Goal: Navigation & Orientation: Find specific page/section

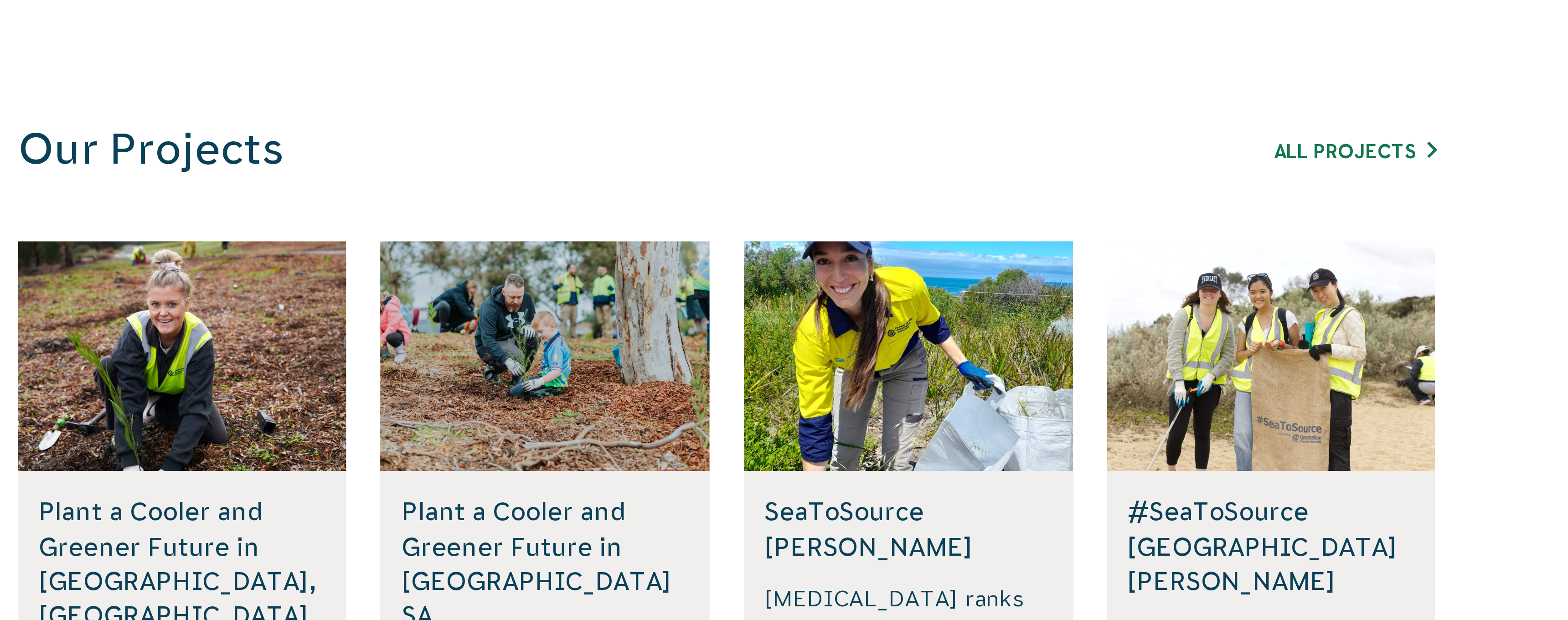
scroll to position [339, 0]
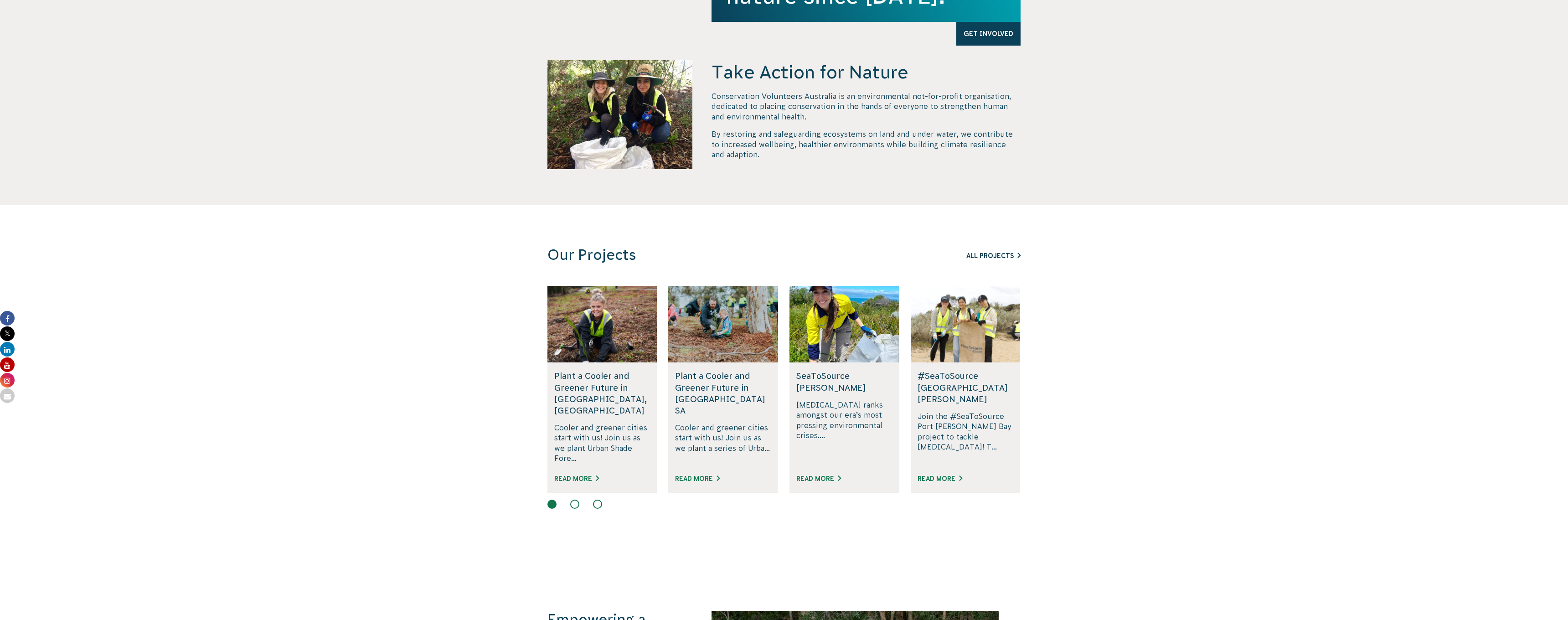
click at [1007, 256] on link "All Projects" at bounding box center [993, 256] width 54 height 8
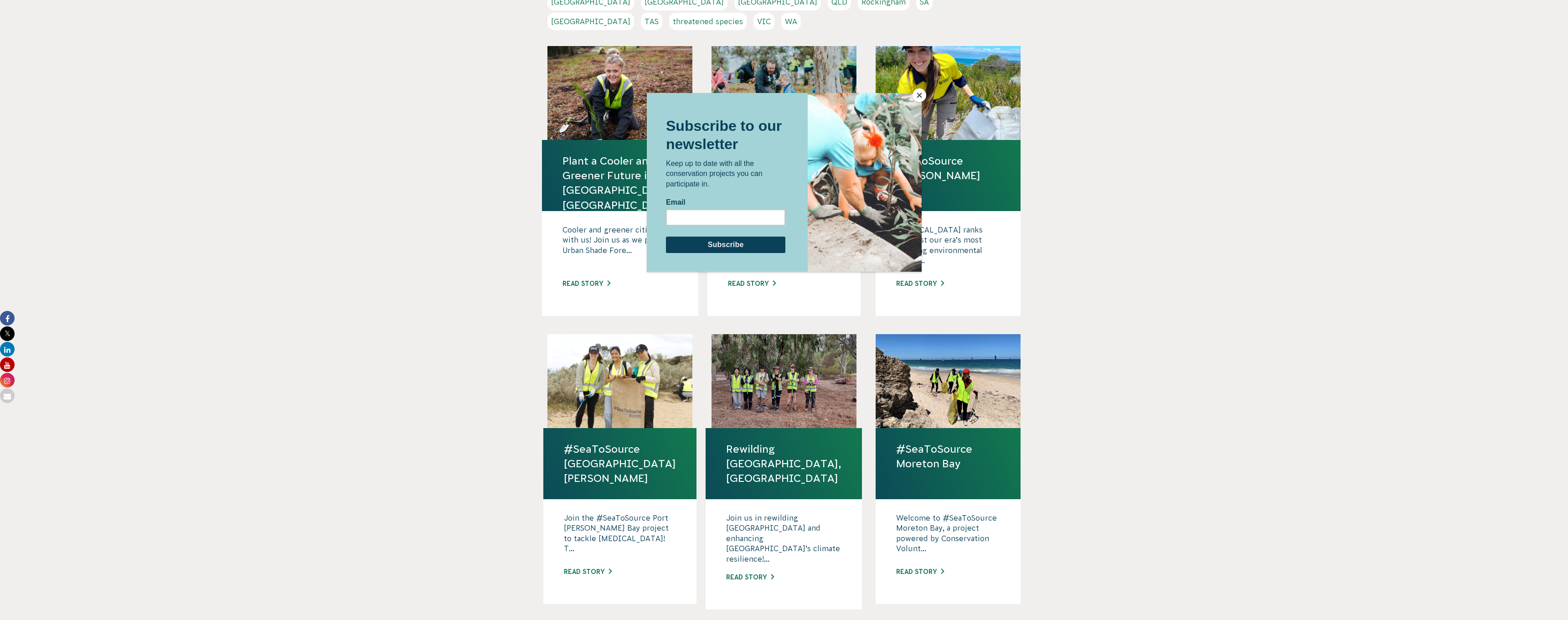
scroll to position [281, 0]
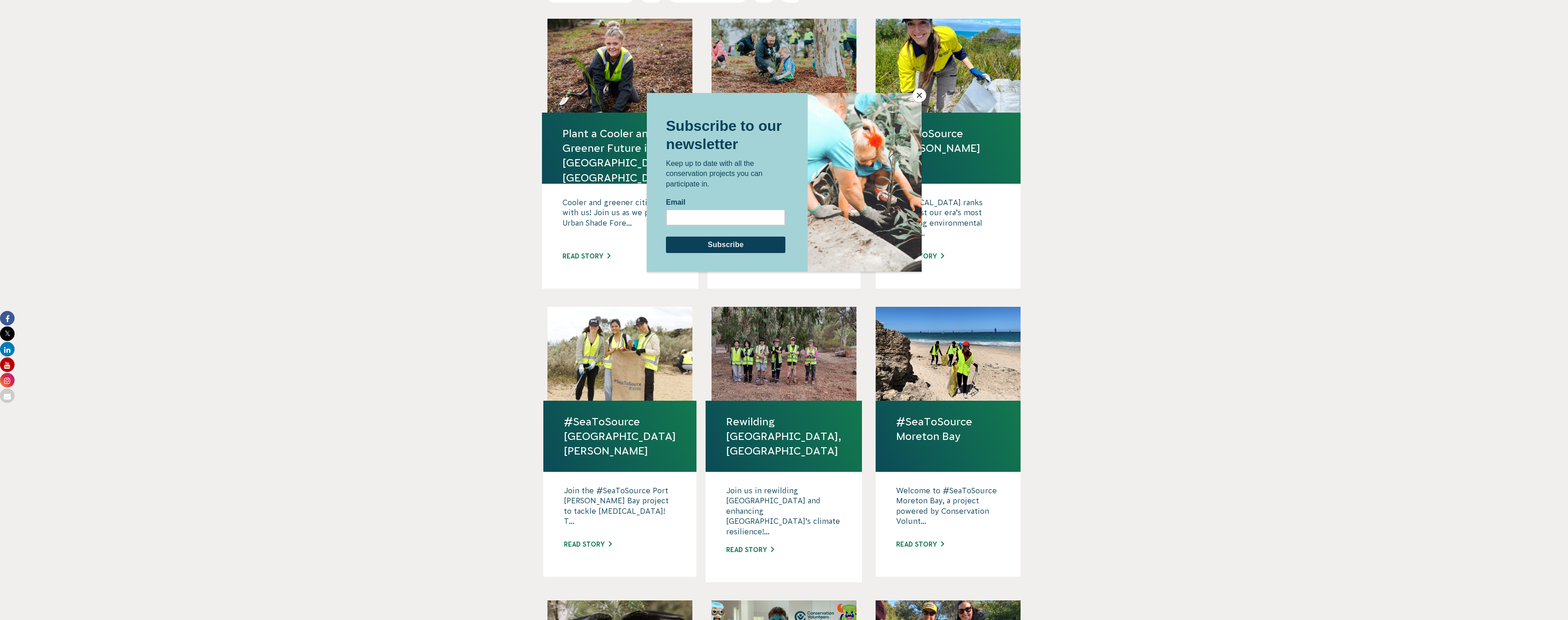
click at [920, 95] on button "Close" at bounding box center [919, 95] width 14 height 14
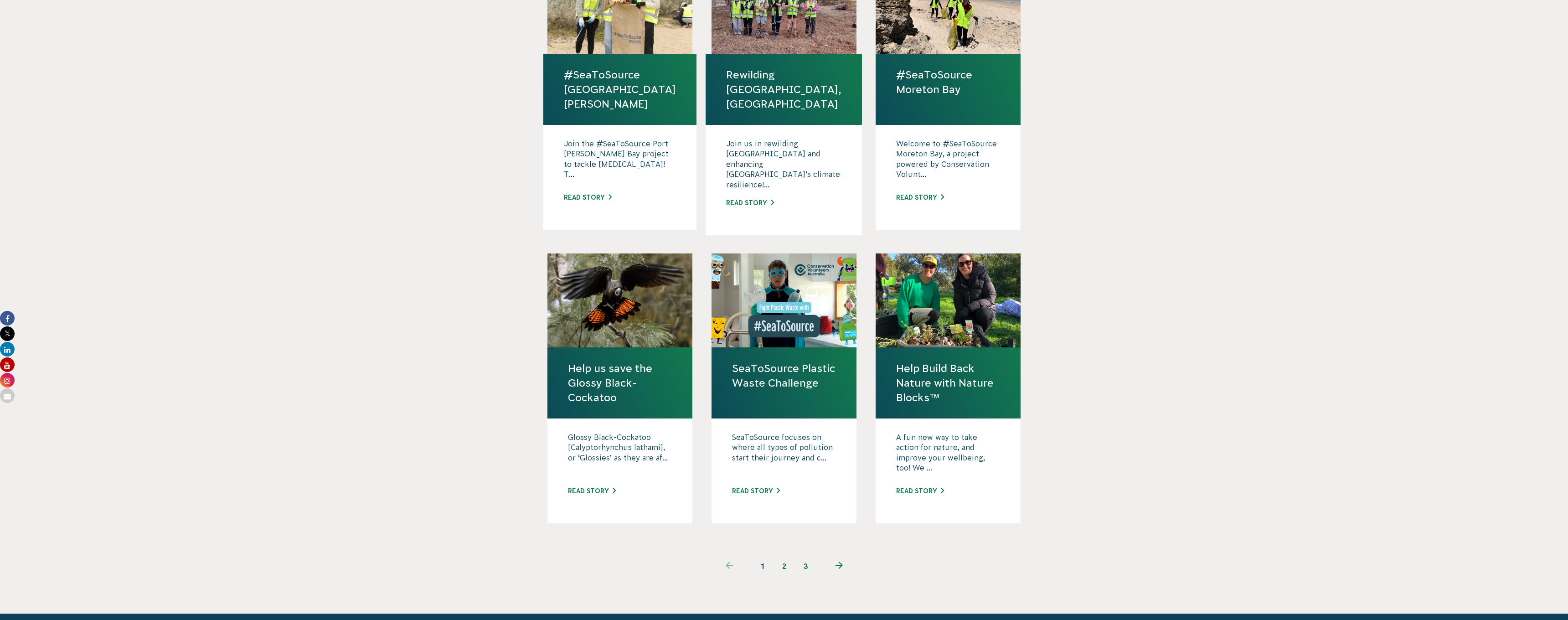
scroll to position [629, 0]
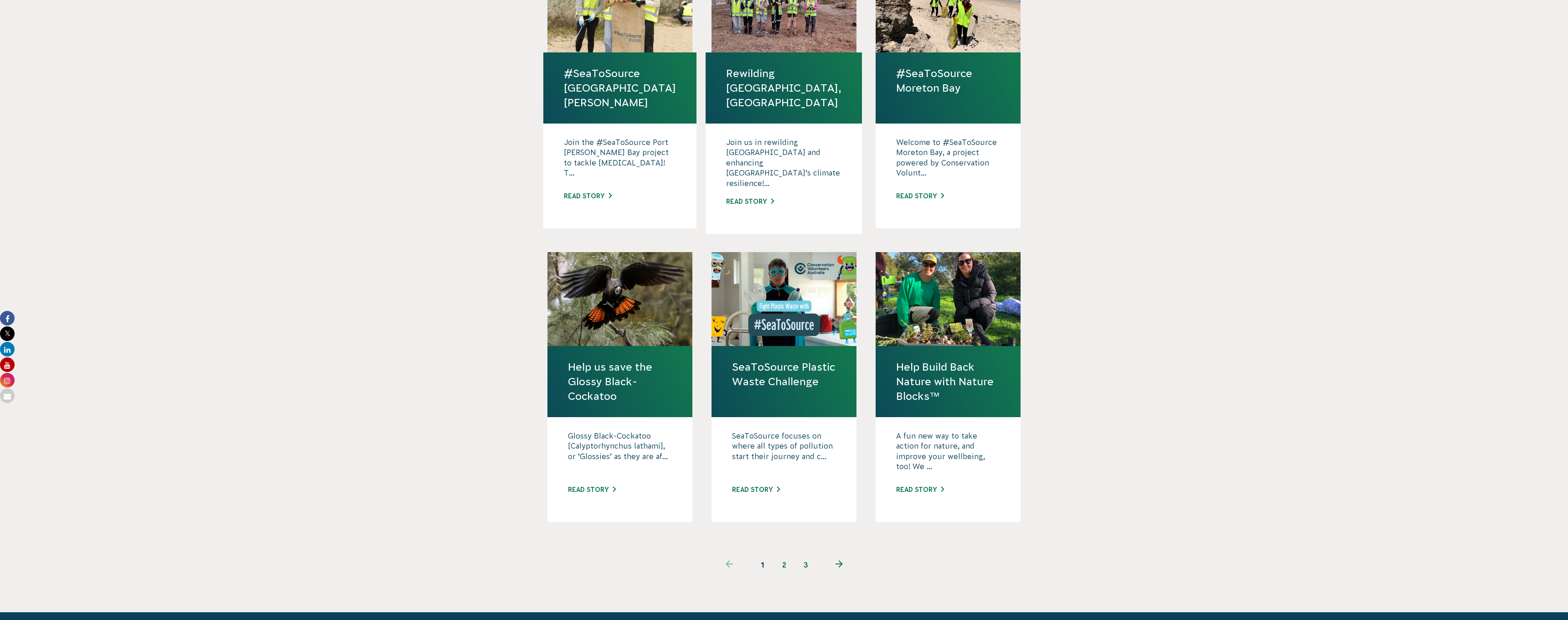
click at [842, 561] on icon "Next page" at bounding box center [839, 565] width 8 height 8
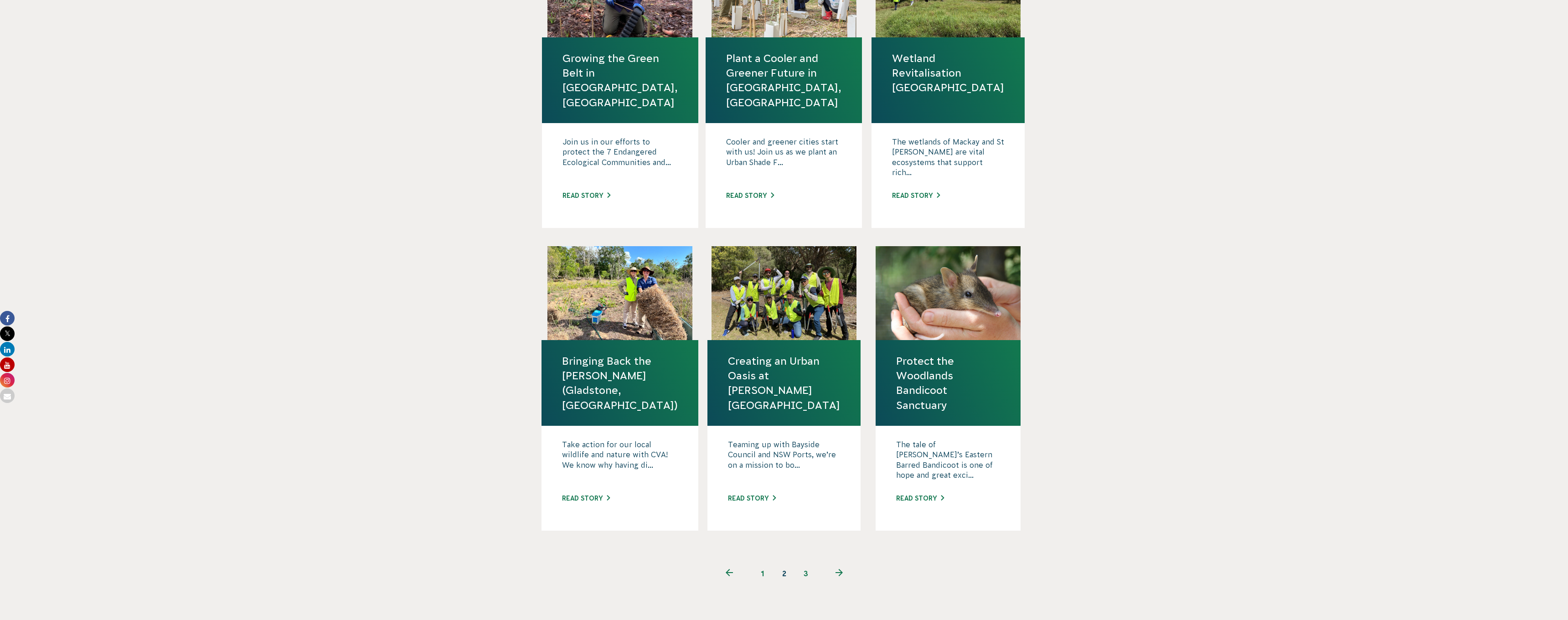
scroll to position [668, 0]
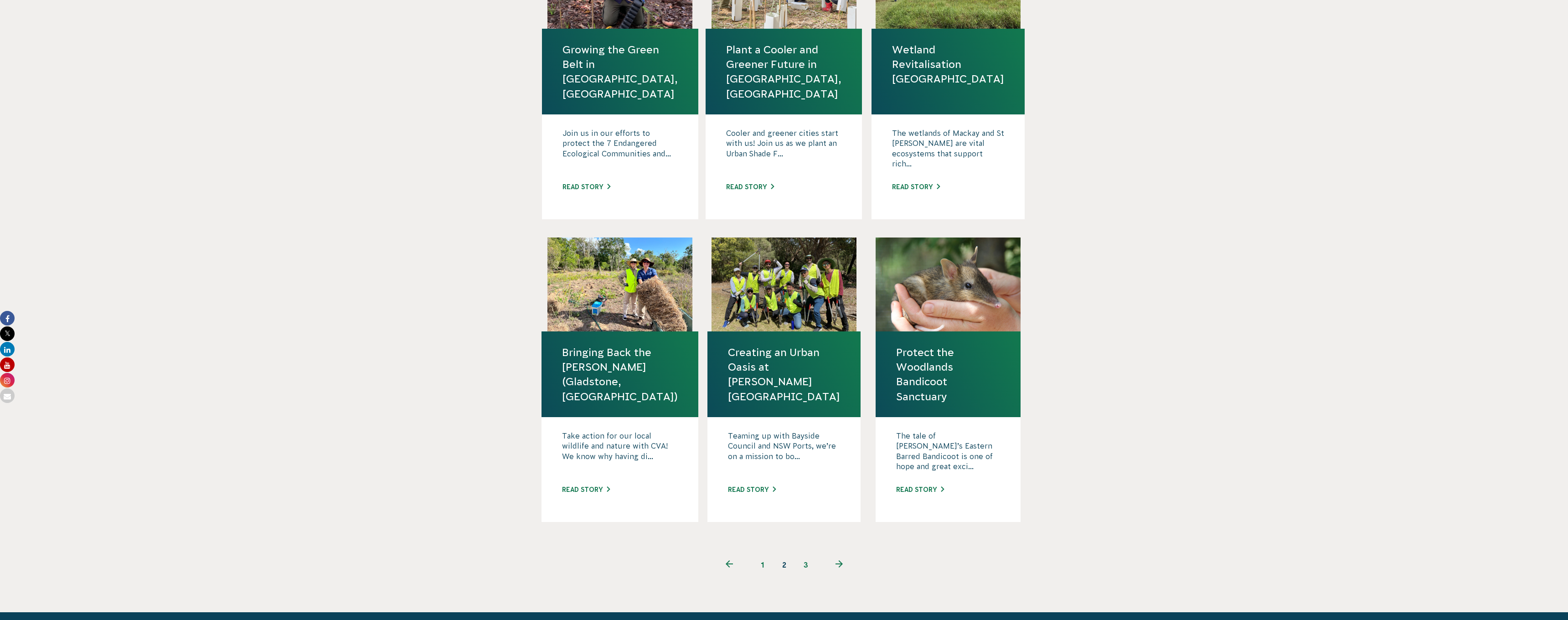
click at [838, 561] on icon "Next page" at bounding box center [839, 565] width 8 height 8
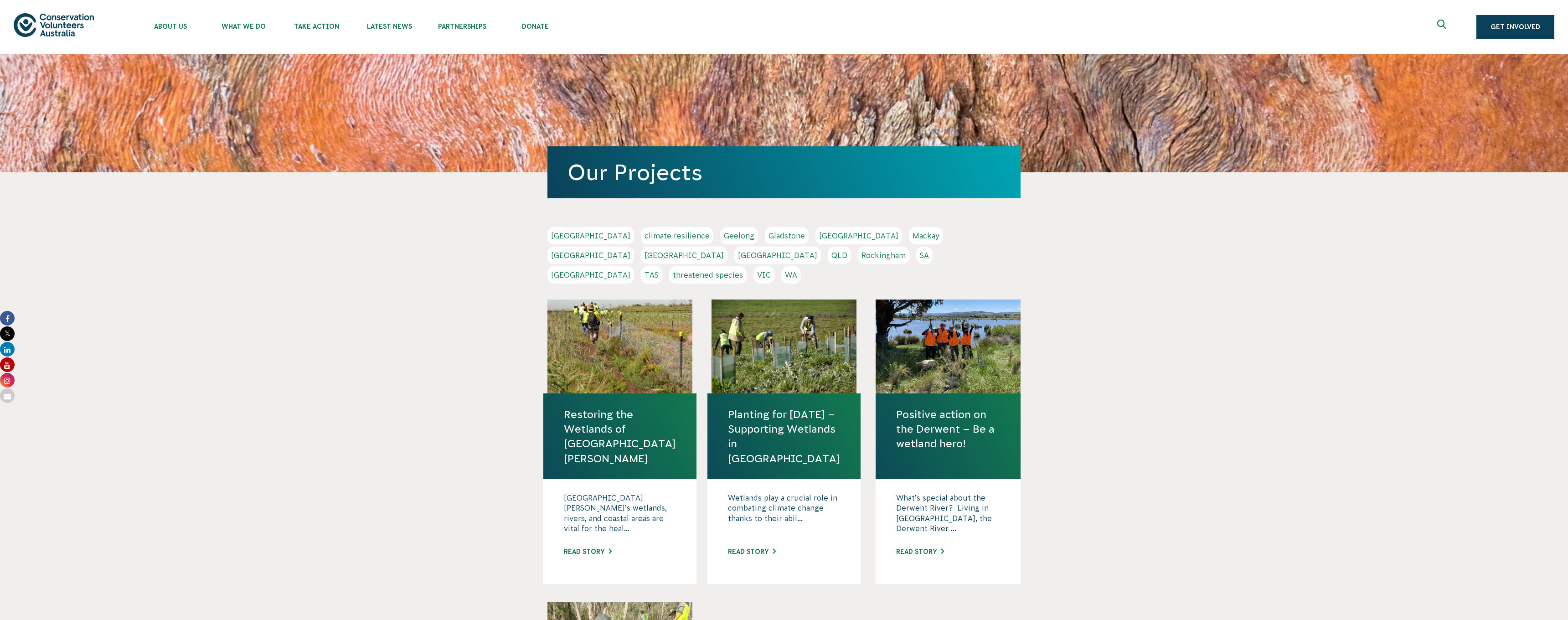
scroll to position [0, 0]
